Goal: Task Accomplishment & Management: Use online tool/utility

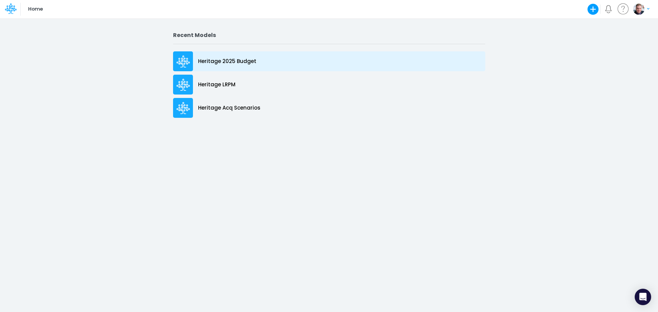
click at [210, 63] on p "Heritage 2025 Budget" at bounding box center [227, 62] width 58 height 8
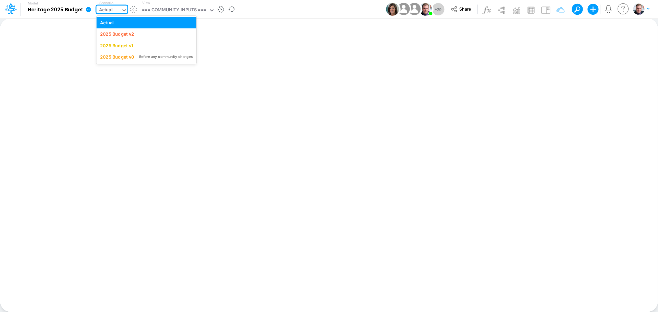
click at [112, 12] on div "Actual" at bounding box center [108, 10] width 25 height 10
click at [125, 37] on div "2025 Budget v2" at bounding box center [117, 34] width 34 height 7
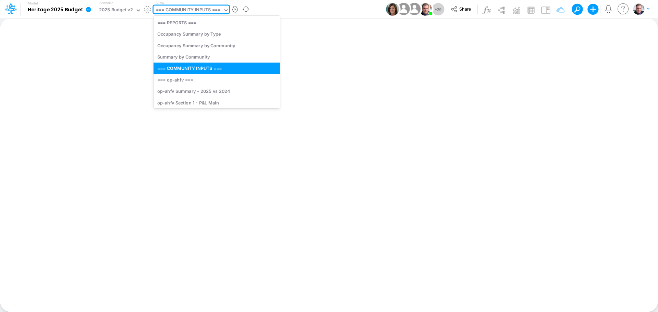
click at [182, 13] on div "=== COMMUNITY INPUTS ===" at bounding box center [188, 11] width 64 height 8
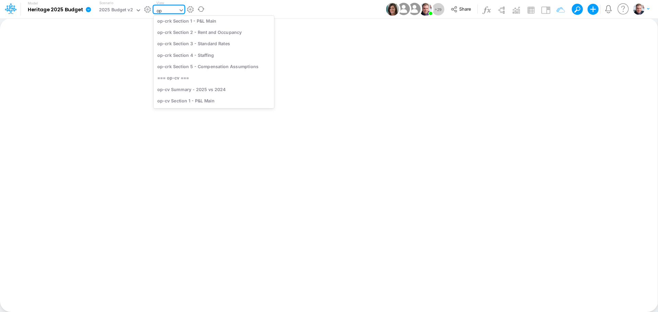
scroll to position [142, 0]
type input "opg"
click at [197, 92] on div "op-opg Section 5 - Compensation Assumptions" at bounding box center [209, 91] width 110 height 11
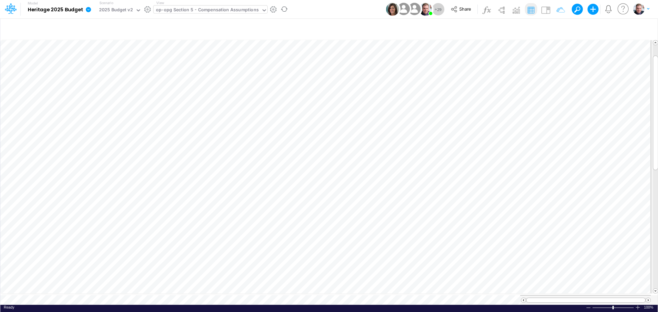
scroll to position [3, 0]
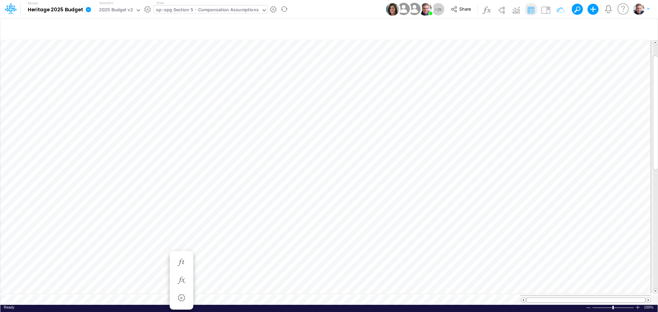
click at [201, 12] on div "op-opg Section 5 - Compensation Assumptions" at bounding box center [207, 11] width 103 height 8
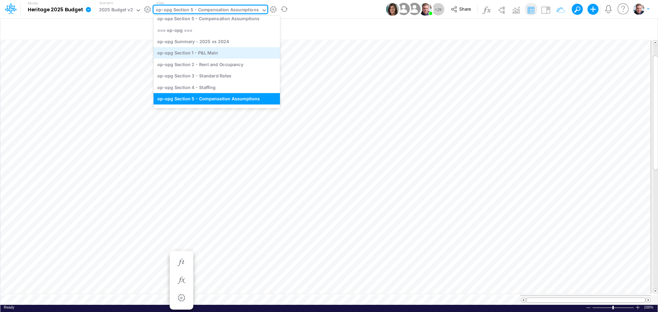
click at [222, 54] on div "op-opg Section 1 - P&L Main" at bounding box center [217, 52] width 126 height 11
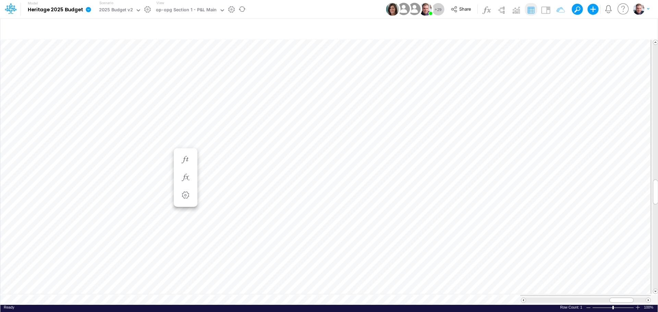
scroll to position [3, 0]
click at [215, 14] on div "op-opg Section 5 - Compensation Assumptions" at bounding box center [207, 11] width 103 height 8
click at [16, 18] on div "Full-time - Hourly" at bounding box center [8, 9] width 16 height 18
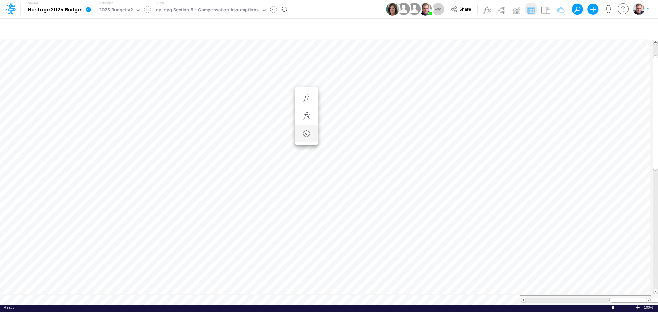
click at [16, 18] on div "Full-time - Hourly" at bounding box center [8, 9] width 16 height 18
click at [284, 205] on div "Full-time - Hourly" at bounding box center [267, 206] width 51 height 7
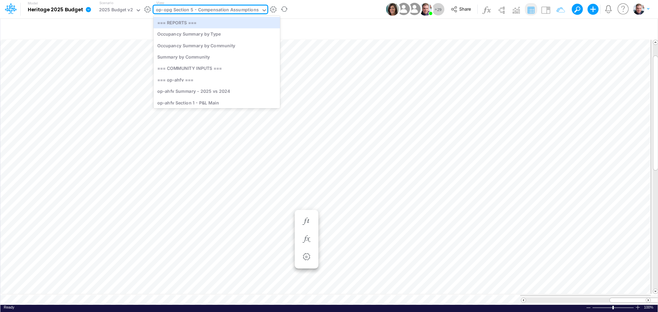
click at [230, 10] on div "op-opg Section 5 - Compensation Assumptions" at bounding box center [207, 11] width 103 height 8
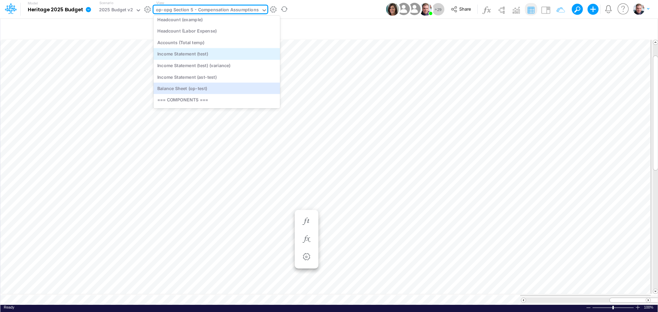
scroll to position [2690, 0]
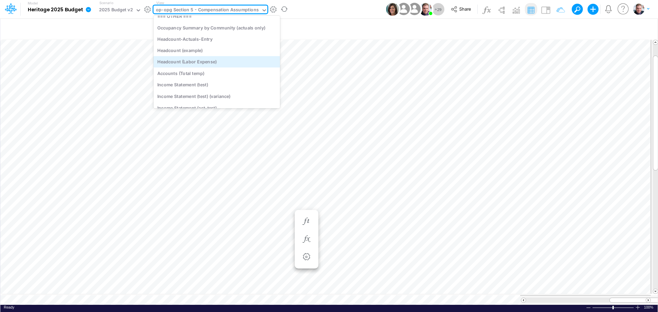
click at [209, 64] on div "Headcount (Labor Expense)" at bounding box center [217, 61] width 126 height 11
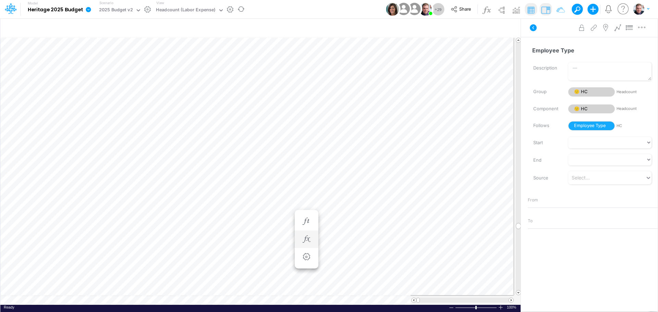
scroll to position [3, 0]
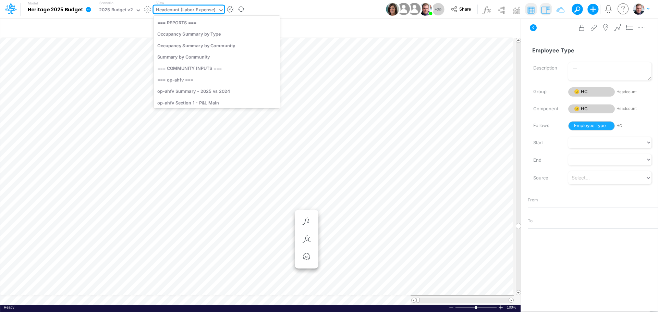
click at [206, 13] on div "Headcount (Labor Expense)" at bounding box center [186, 11] width 60 height 8
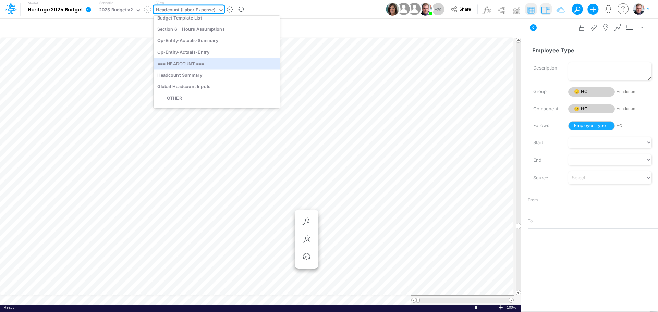
scroll to position [2615, 0]
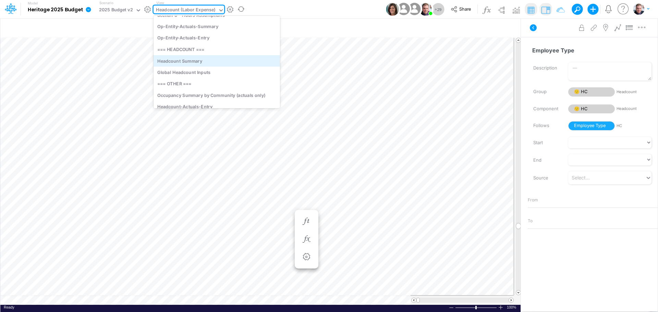
drag, startPoint x: 199, startPoint y: 62, endPoint x: 229, endPoint y: 62, distance: 30.2
click at [229, 62] on div "Headcount Summary" at bounding box center [217, 60] width 126 height 11
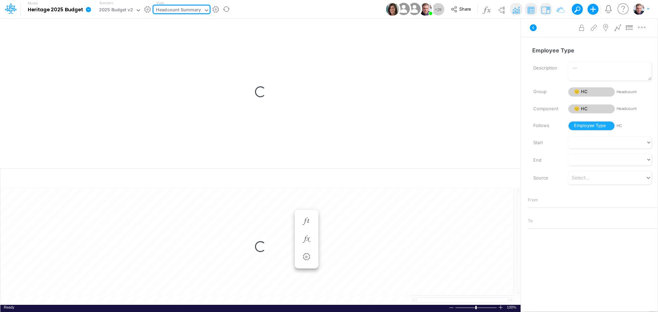
click at [205, 11] on icon at bounding box center [206, 10] width 3 height 2
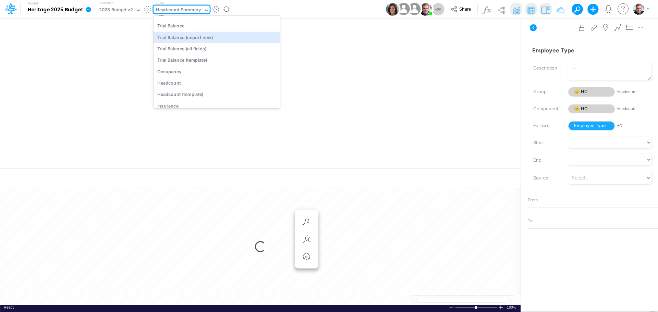
scroll to position [2881, 0]
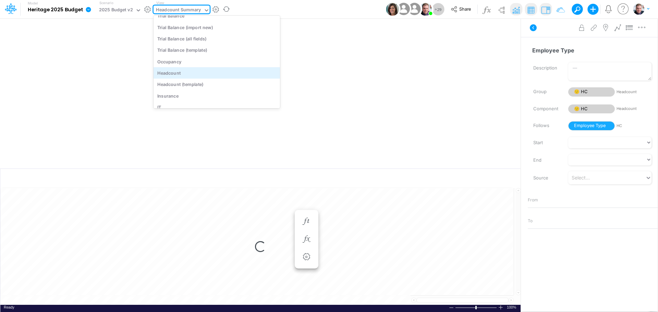
click at [183, 71] on div "Headcount" at bounding box center [217, 72] width 126 height 11
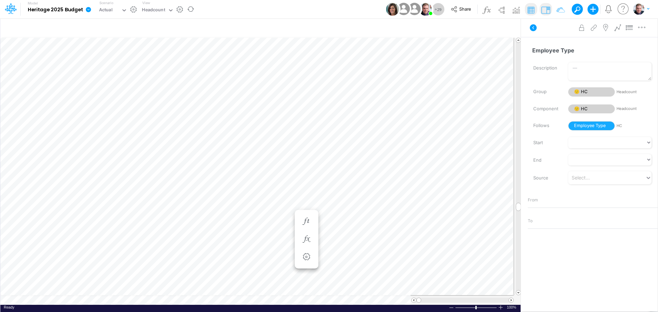
scroll to position [3, 0]
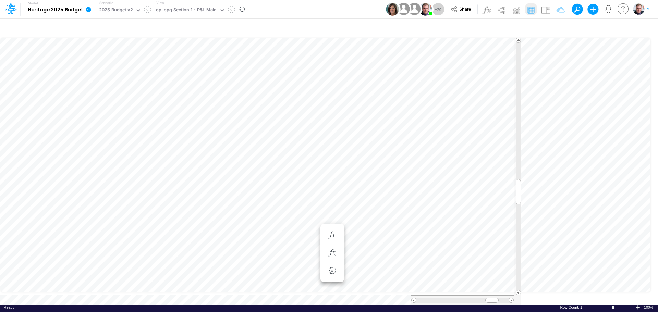
scroll to position [3, 0]
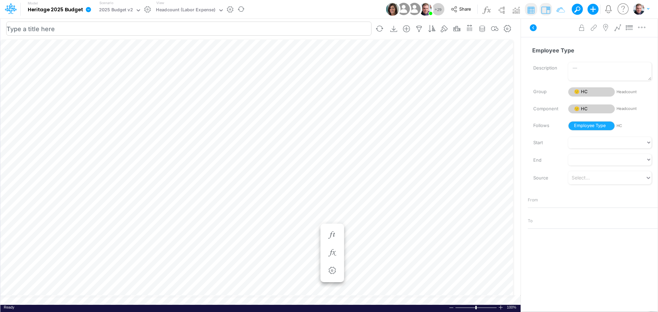
scroll to position [3, 0]
click at [372, 298] on table at bounding box center [260, 171] width 521 height 267
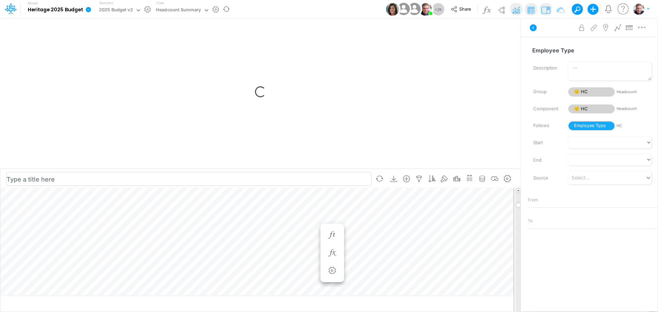
scroll to position [3, 0]
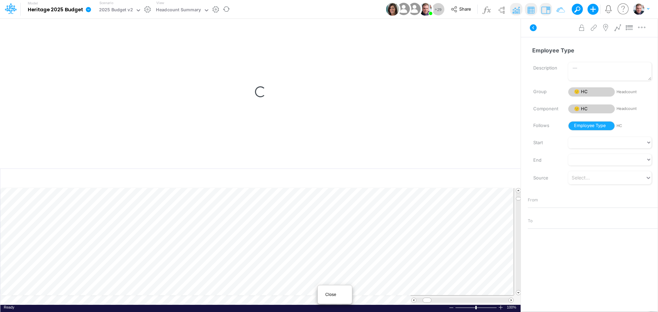
click at [329, 295] on span "Close" at bounding box center [334, 295] width 19 height 6
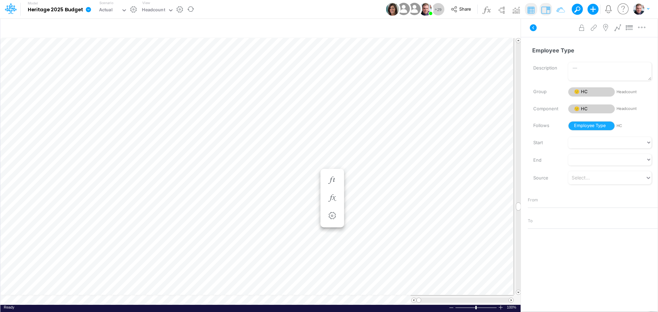
scroll to position [3, 0]
click at [250, 165] on div "Paste Cut Copy AutoFill Full-time - Hourly" at bounding box center [260, 171] width 520 height 267
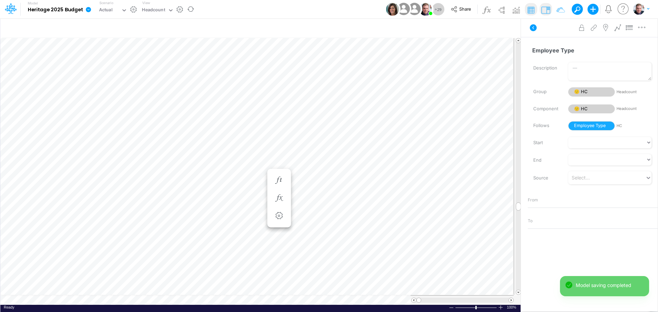
scroll to position [3, 0]
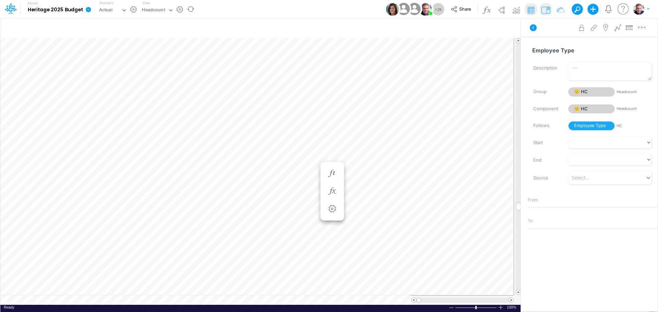
scroll to position [3, 0]
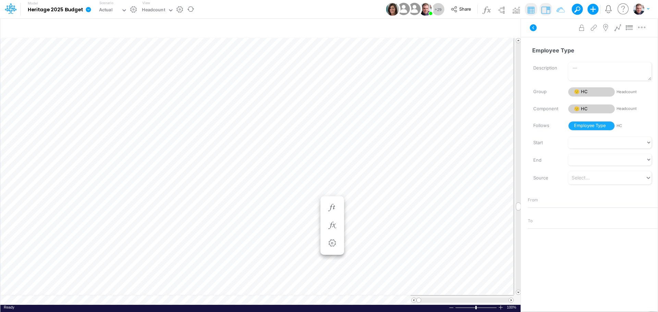
scroll to position [3, 0]
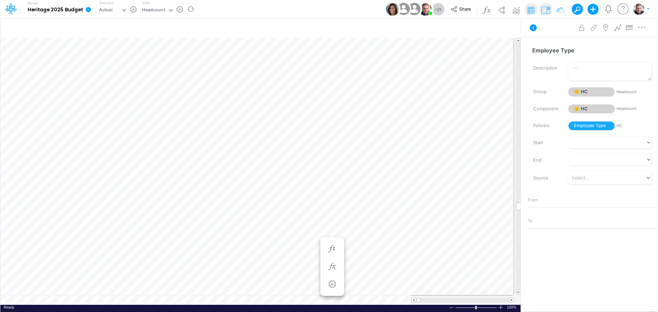
scroll to position [3, 0]
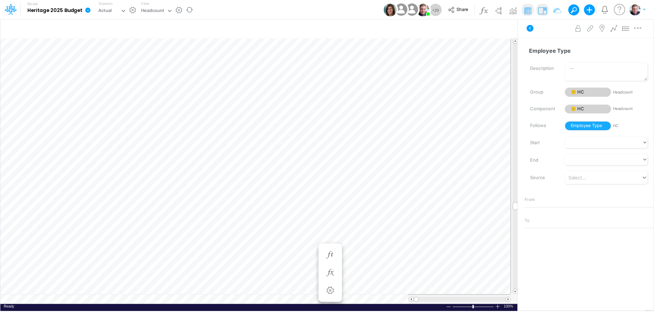
scroll to position [3, 0]
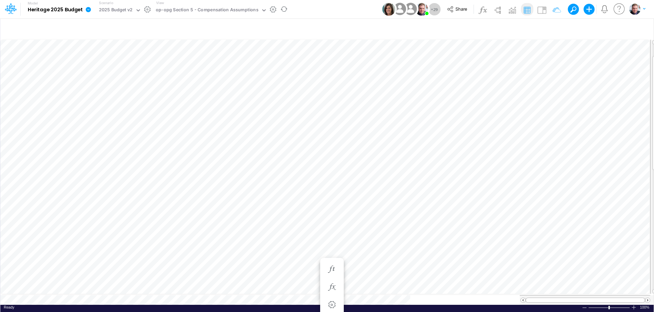
scroll to position [3, 0]
